Goal: Task Accomplishment & Management: Manage account settings

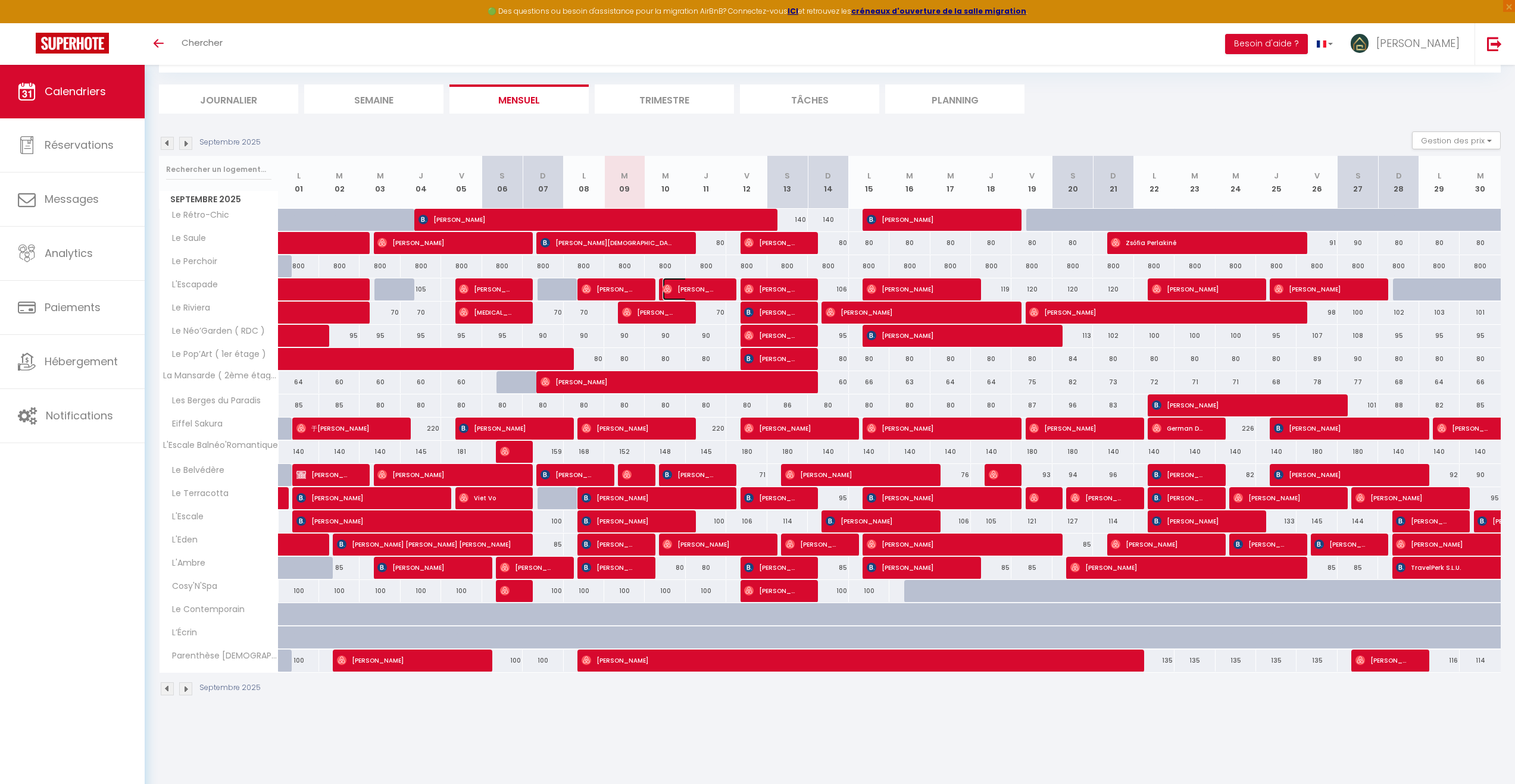
click at [689, 293] on span "[PERSON_NAME]" at bounding box center [689, 289] width 54 height 22
select select "OK"
select select "0"
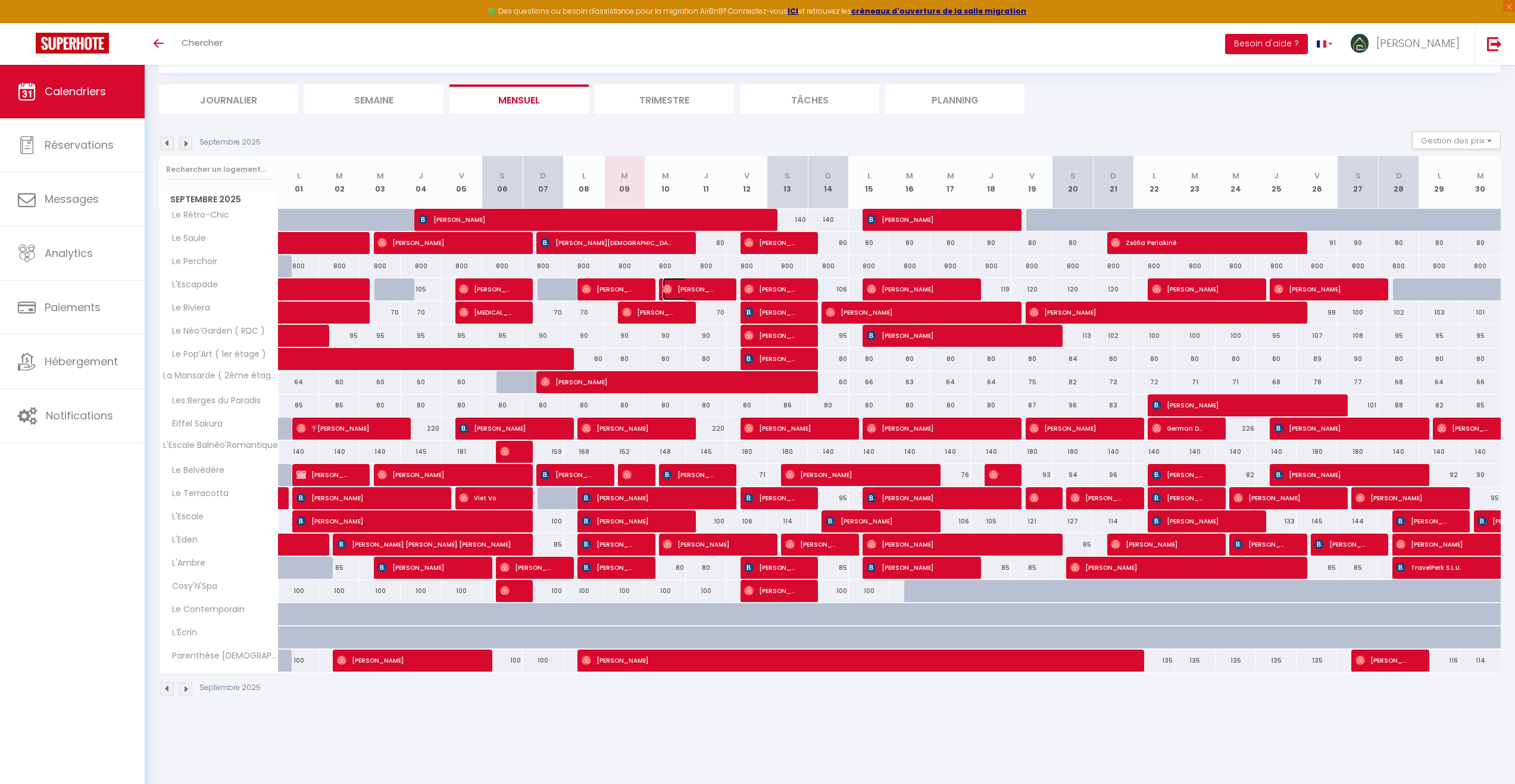
select select "1"
select select
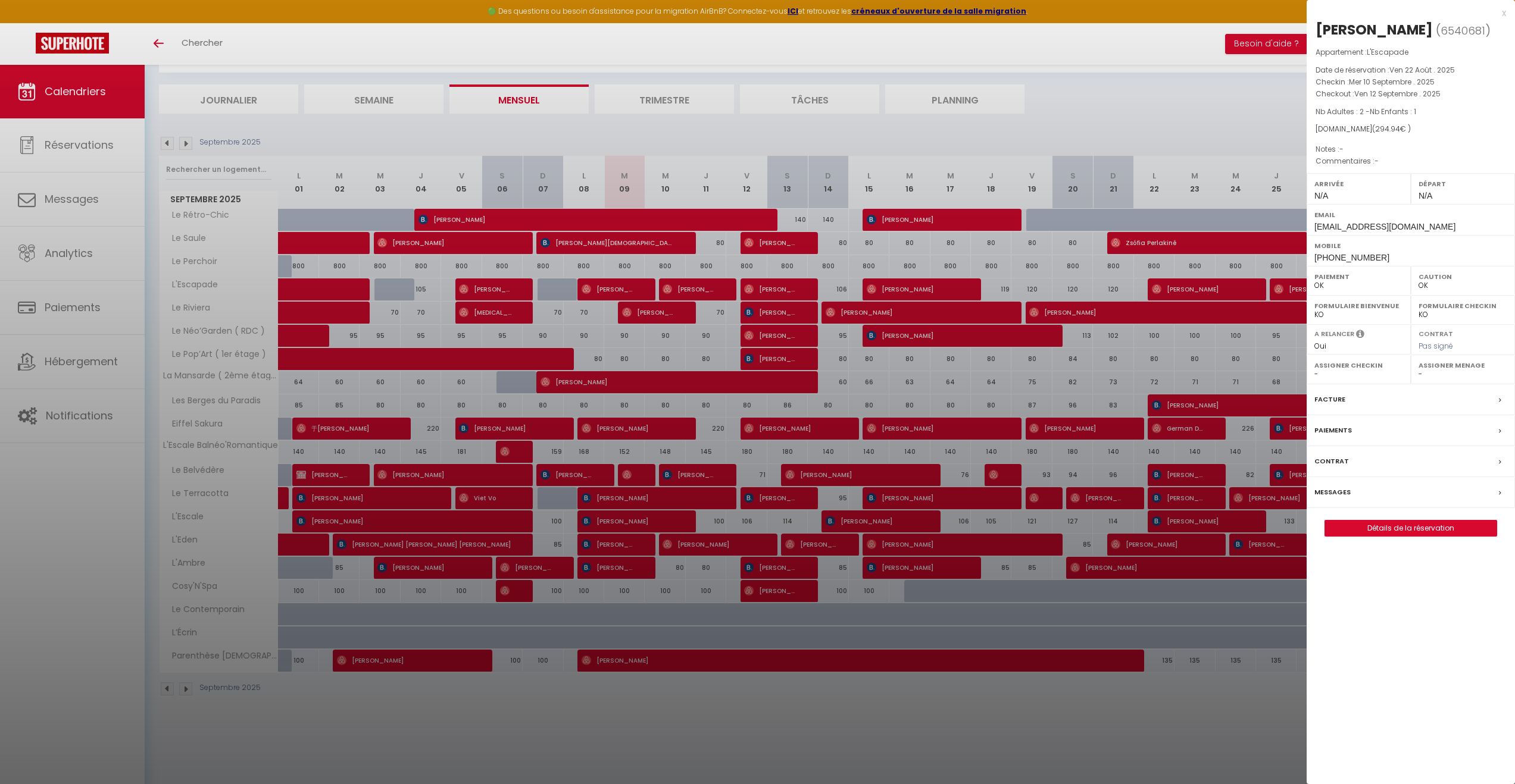
click at [1338, 499] on label "Messages" at bounding box center [1332, 492] width 36 height 12
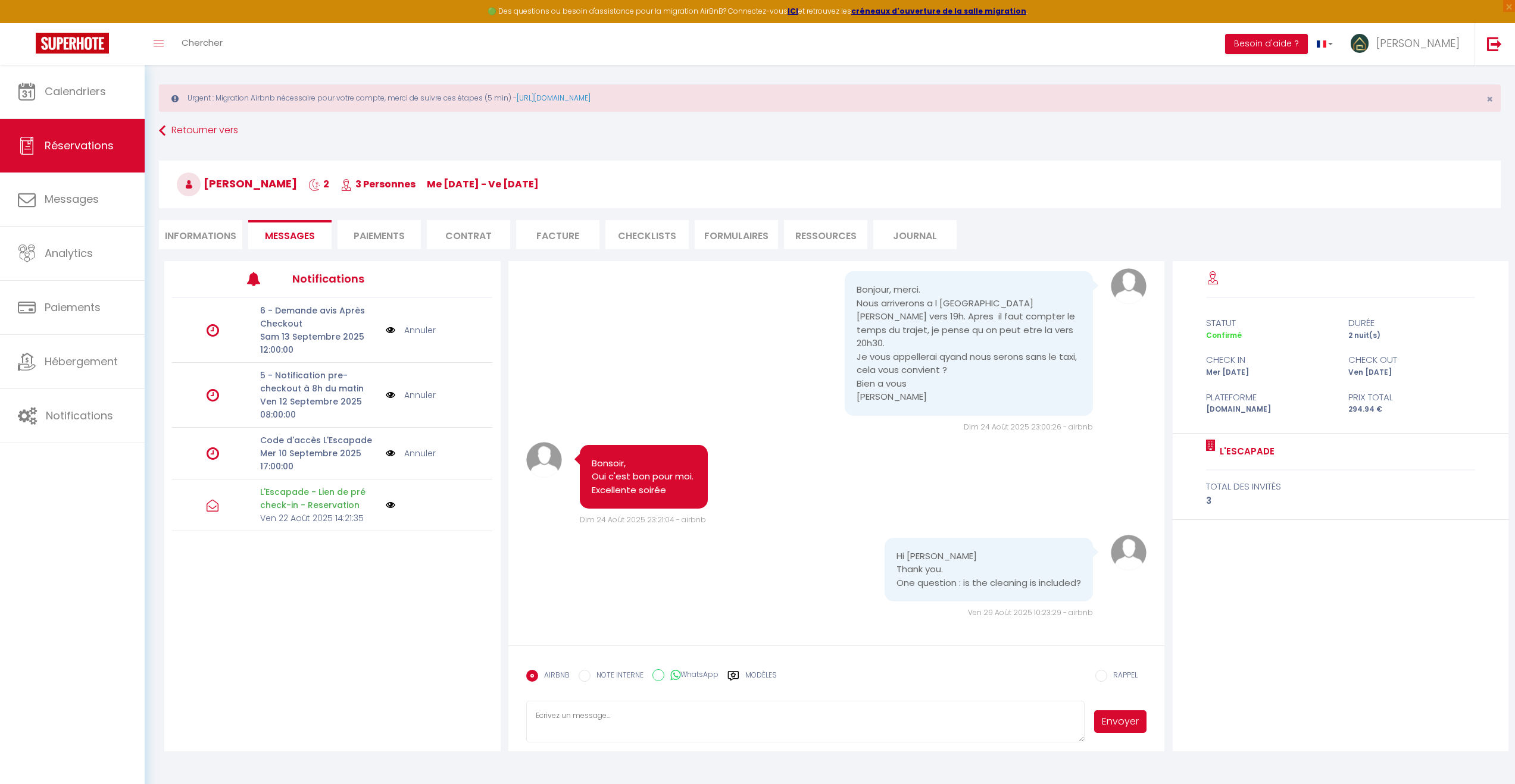
scroll to position [22, 0]
